Goal: Task Accomplishment & Management: Manage account settings

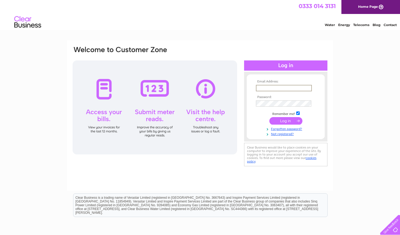
type input "[EMAIL_ADDRESS][DOMAIN_NAME]"
click at [286, 122] on input "submit" at bounding box center [285, 121] width 33 height 8
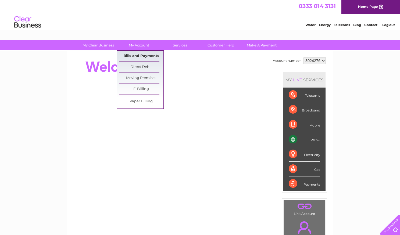
click at [142, 56] on link "Bills and Payments" at bounding box center [141, 56] width 44 height 11
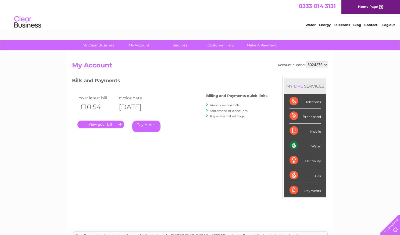
click at [100, 125] on link "." at bounding box center [100, 125] width 47 height 8
